Goal: Task Accomplishment & Management: Manage account settings

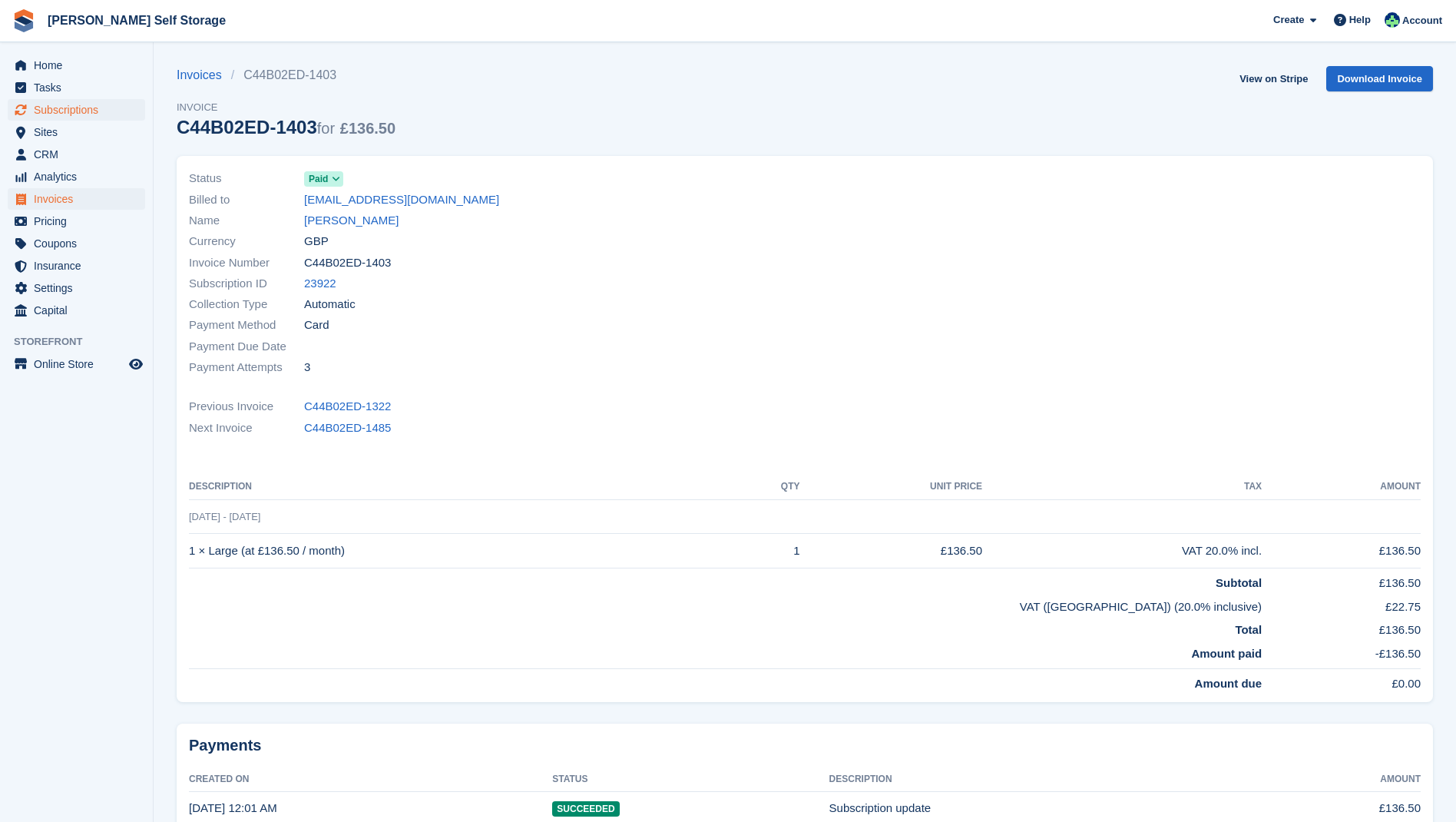
drag, startPoint x: 67, startPoint y: 107, endPoint x: 88, endPoint y: 108, distance: 21.0
click at [68, 107] on span "Subscriptions" at bounding box center [80, 110] width 92 height 22
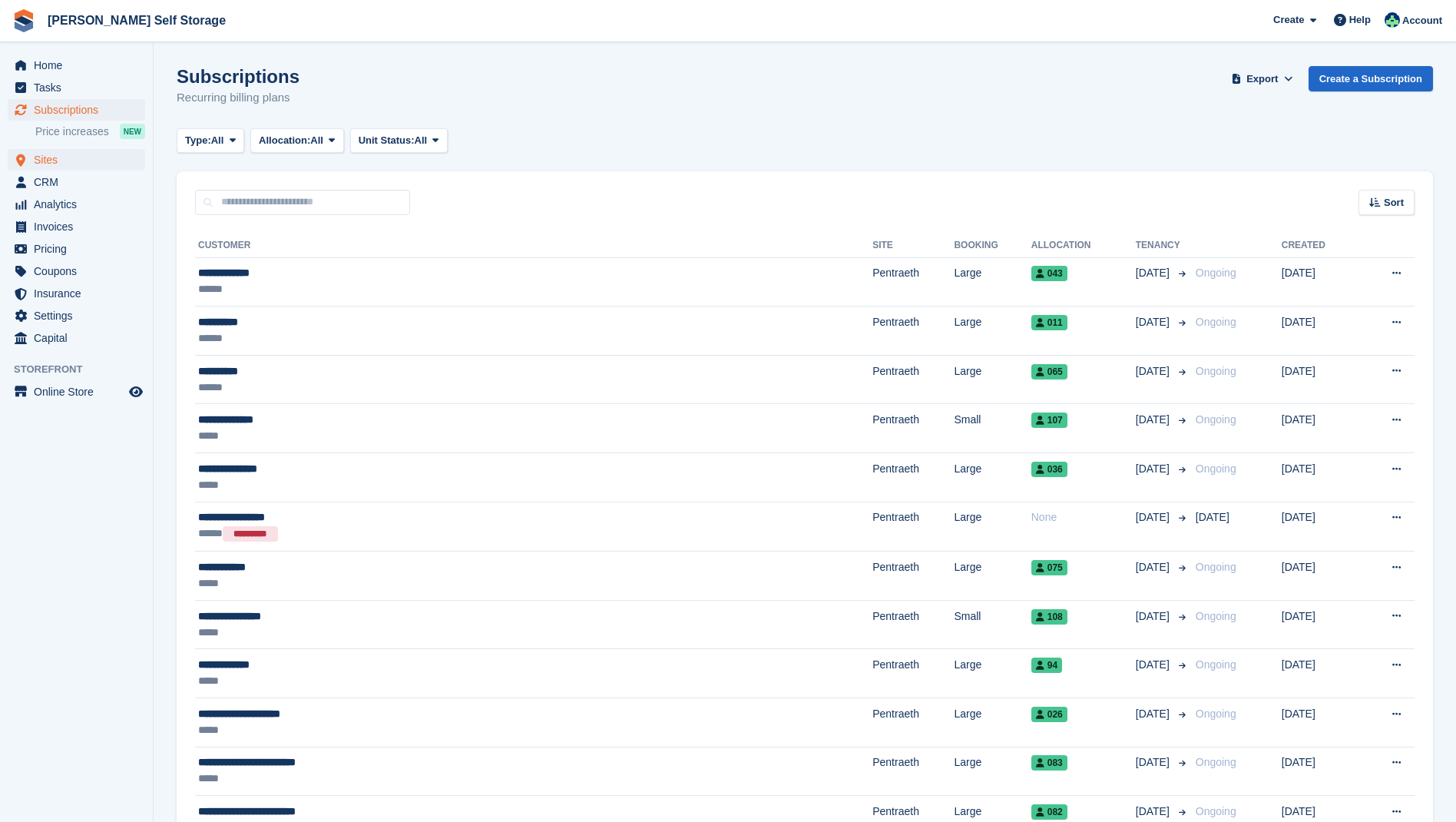
click at [55, 159] on span "Sites" at bounding box center [80, 160] width 92 height 22
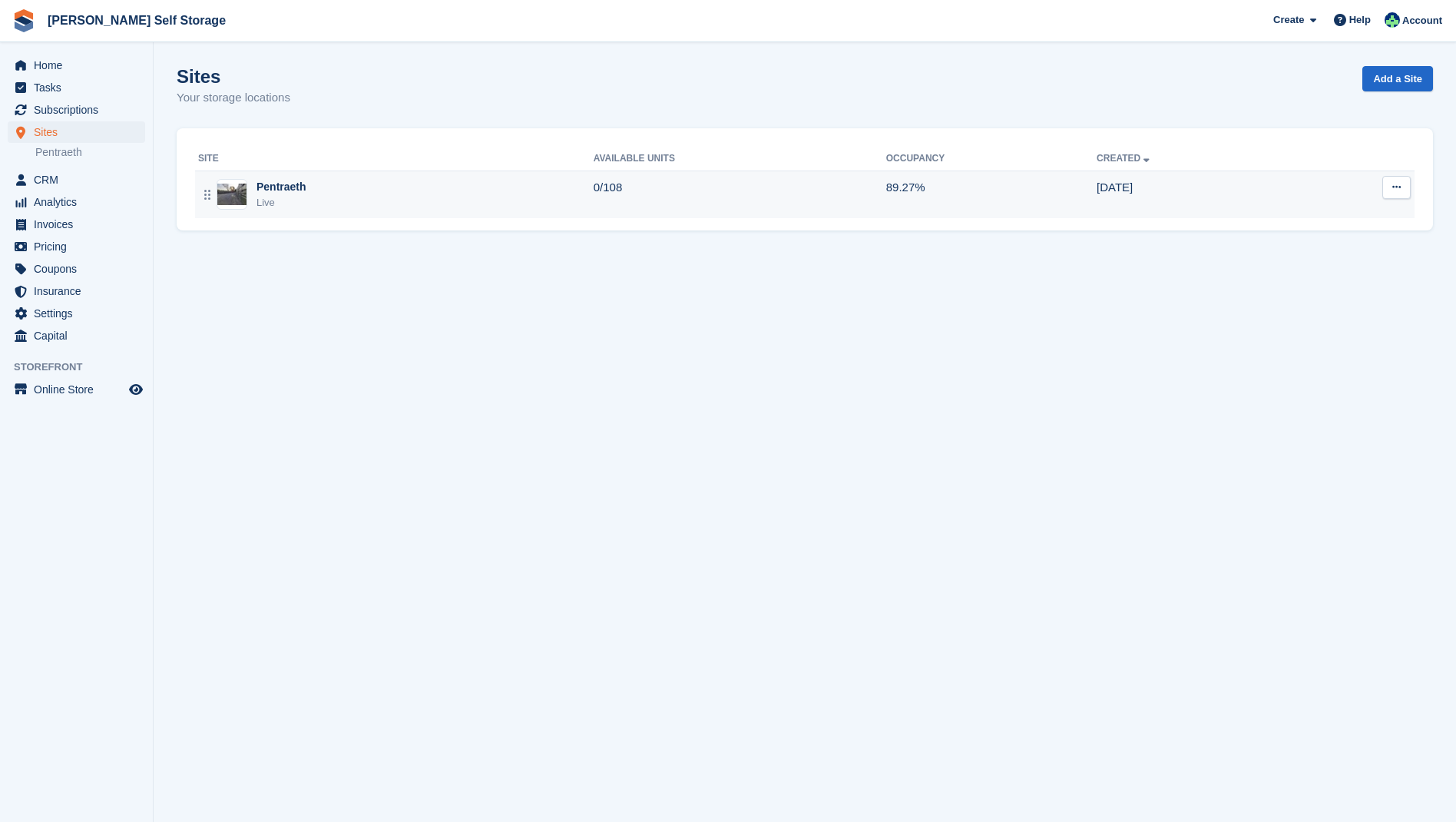
click at [272, 186] on div "Pentraeth" at bounding box center [281, 187] width 50 height 16
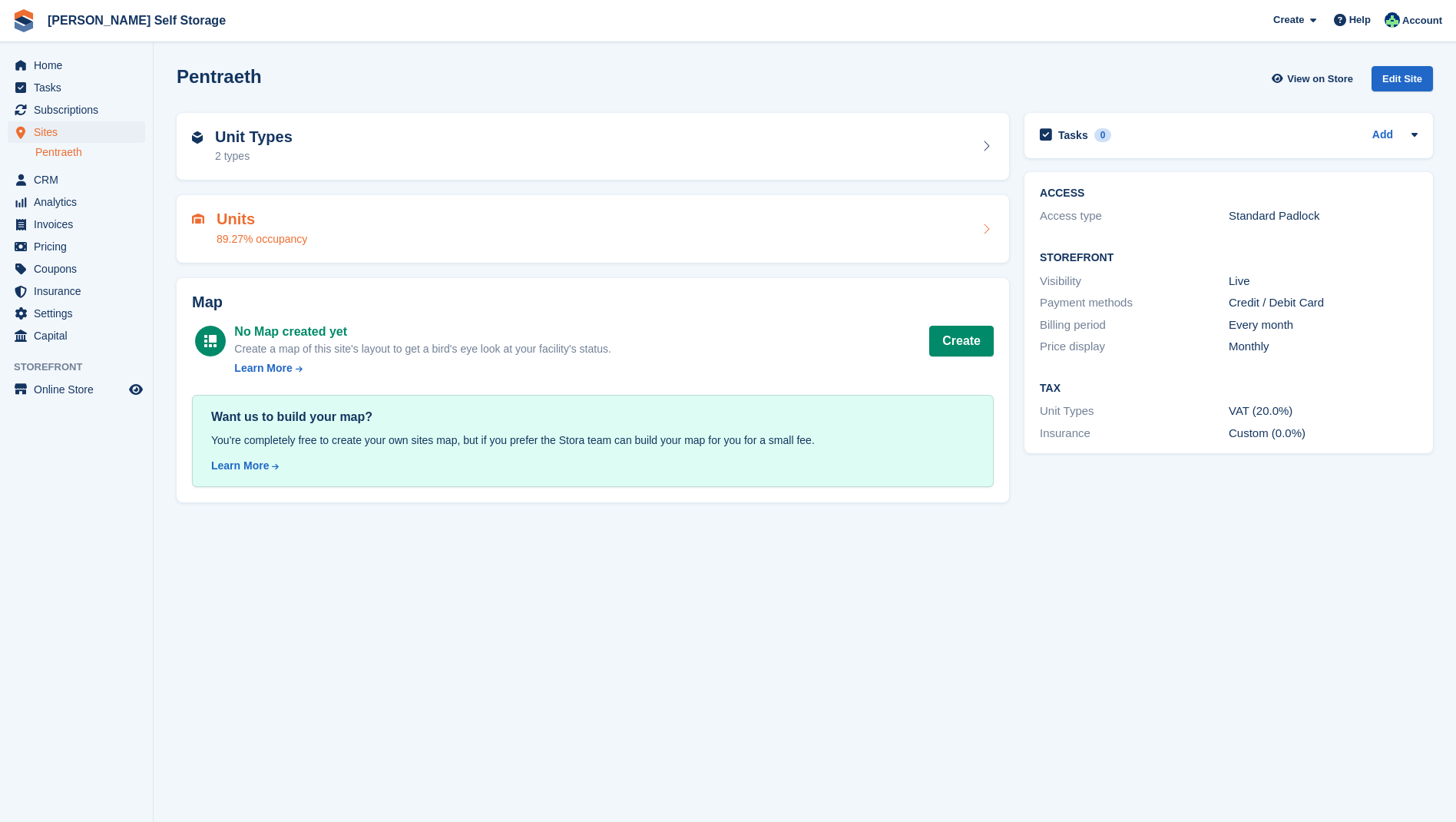
click at [273, 232] on div "89.27% occupancy" at bounding box center [262, 240] width 90 height 16
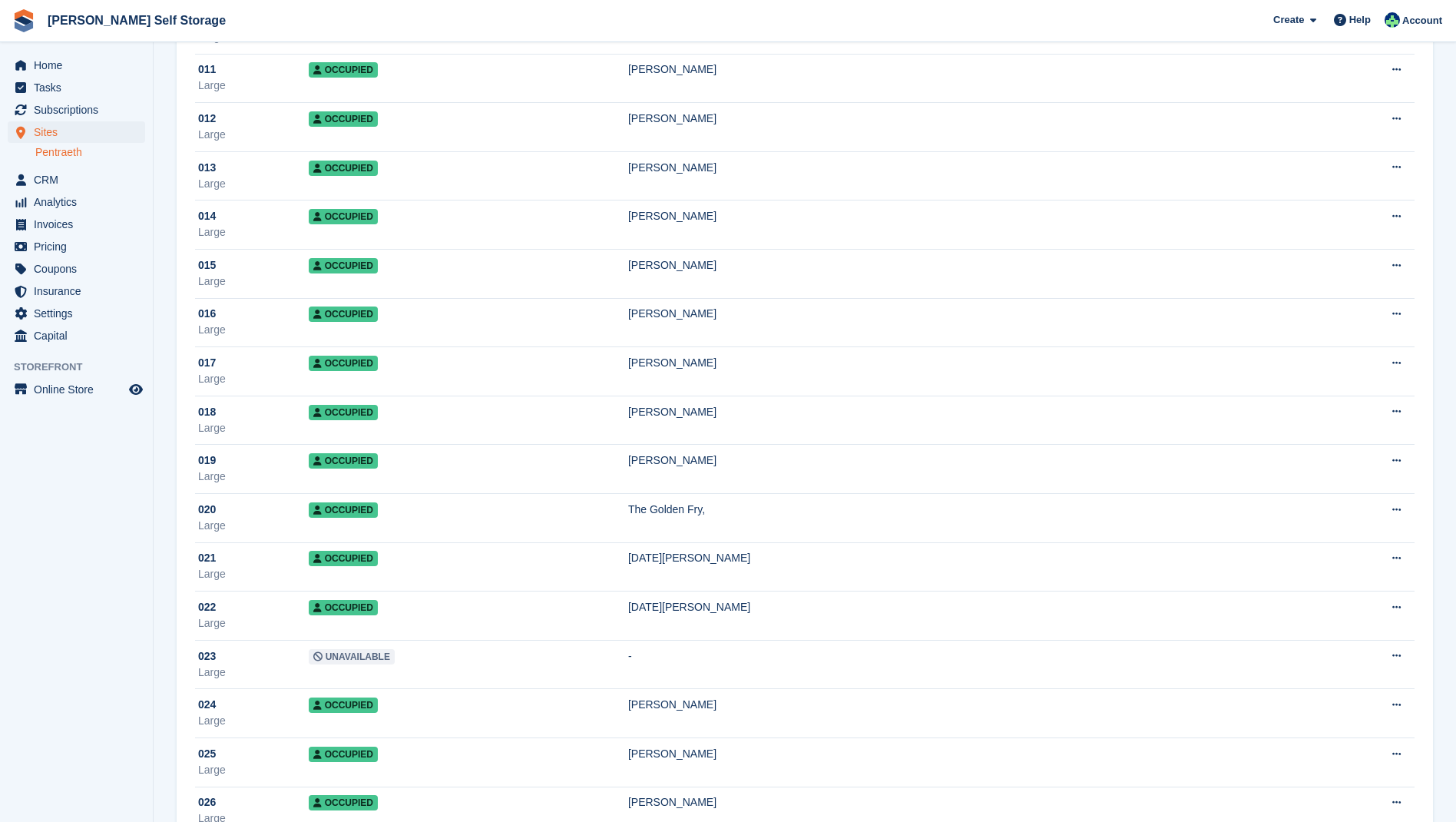
scroll to position [658, 0]
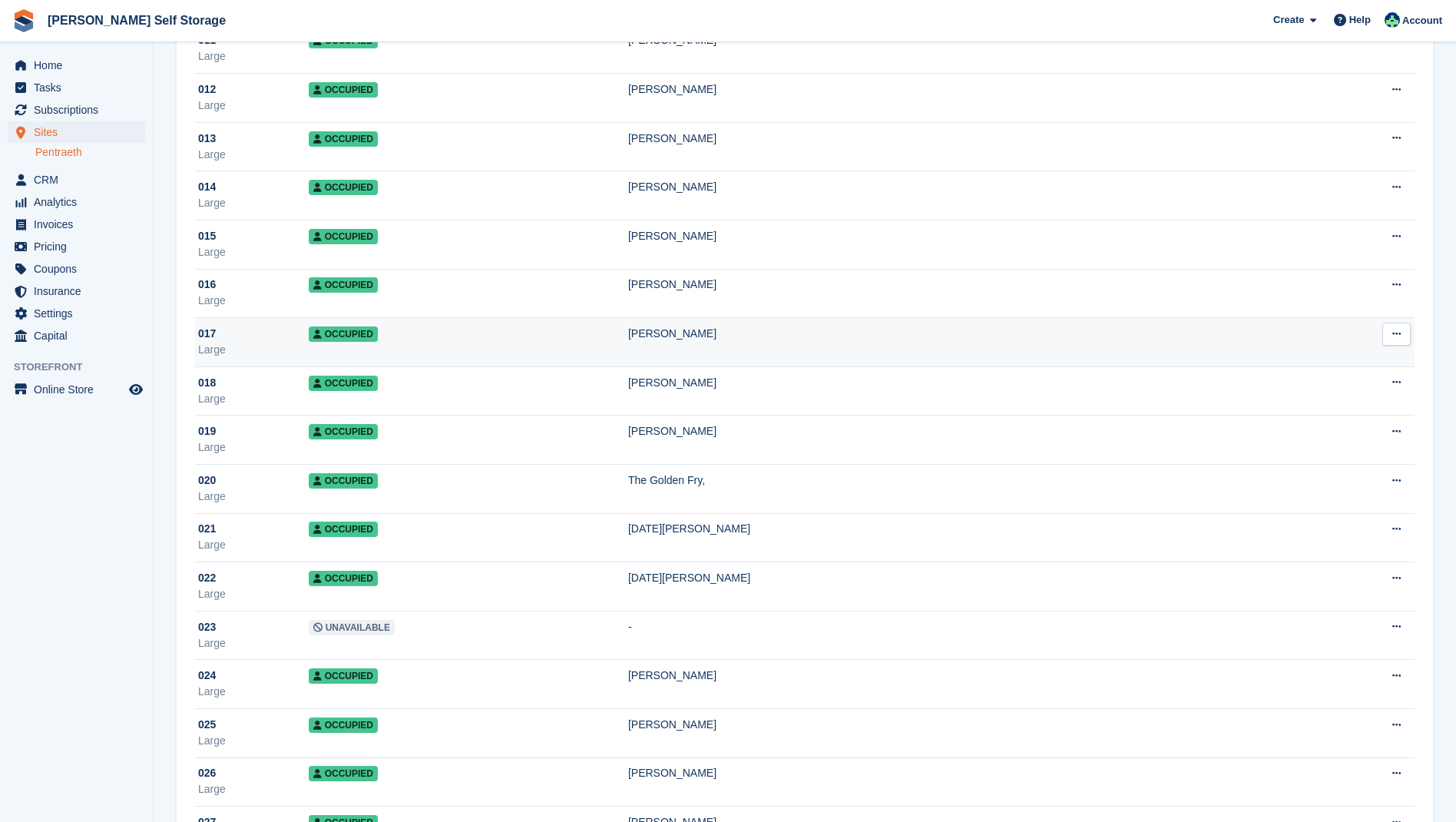
click at [354, 338] on span "Occupied" at bounding box center [343, 334] width 69 height 15
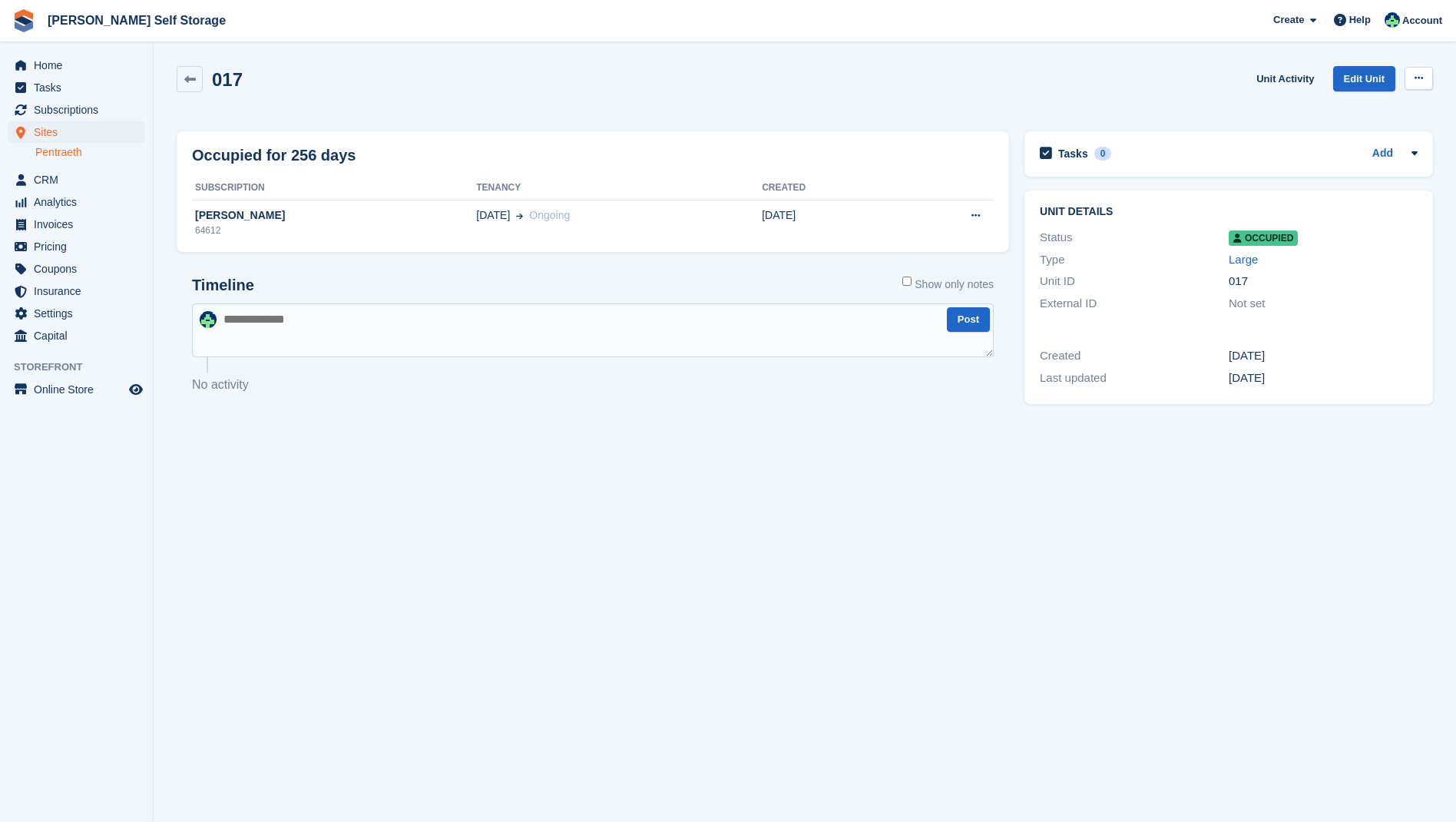
click at [1420, 77] on icon at bounding box center [1419, 78] width 8 height 10
drag, startPoint x: 1037, startPoint y: 254, endPoint x: 1020, endPoint y: 252, distance: 17.1
click at [1020, 252] on div "Unit details Status Occupied Type Large Unit ID 017 External ID Not set Created…" at bounding box center [1229, 298] width 424 height 230
